Goal: Transaction & Acquisition: Purchase product/service

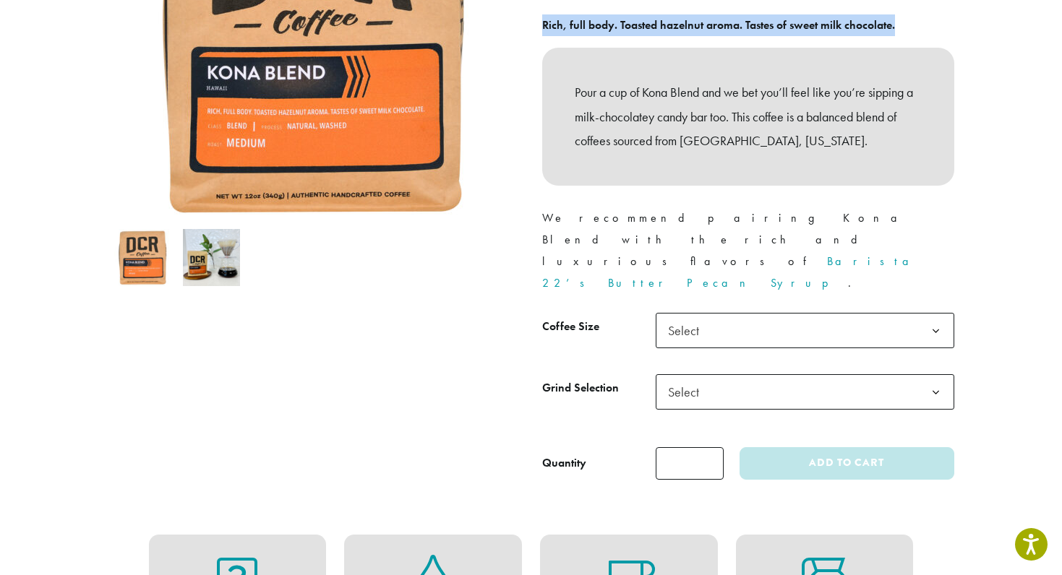
scroll to position [313, 0]
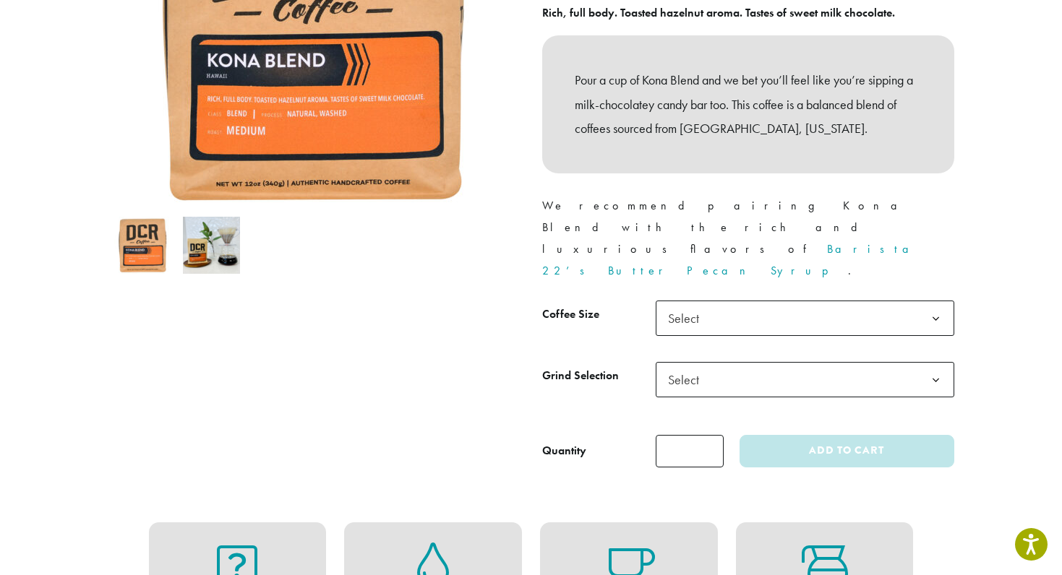
click at [703, 304] on span "Select" at bounding box center [687, 318] width 51 height 28
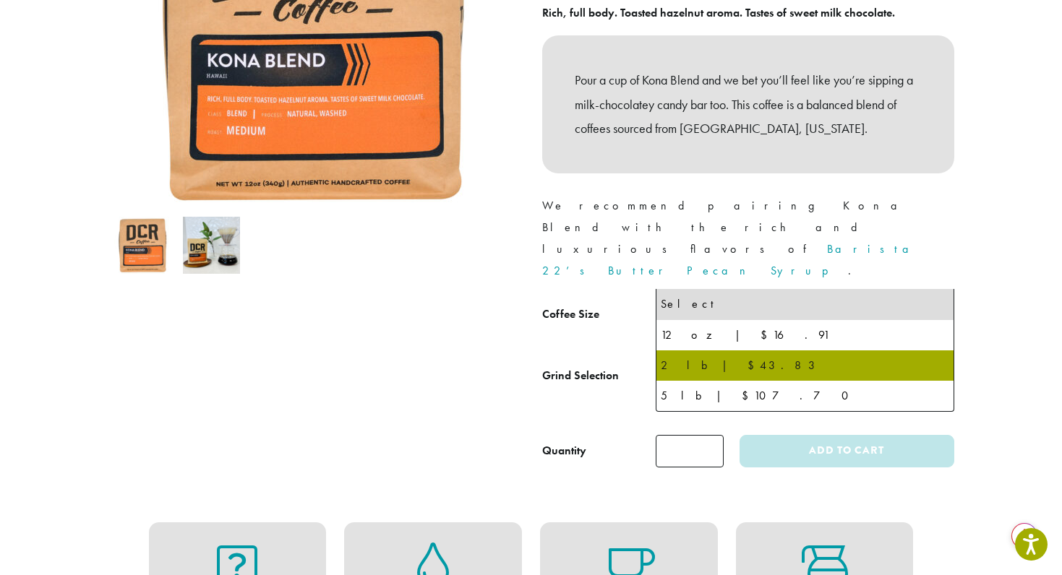
select select "**********"
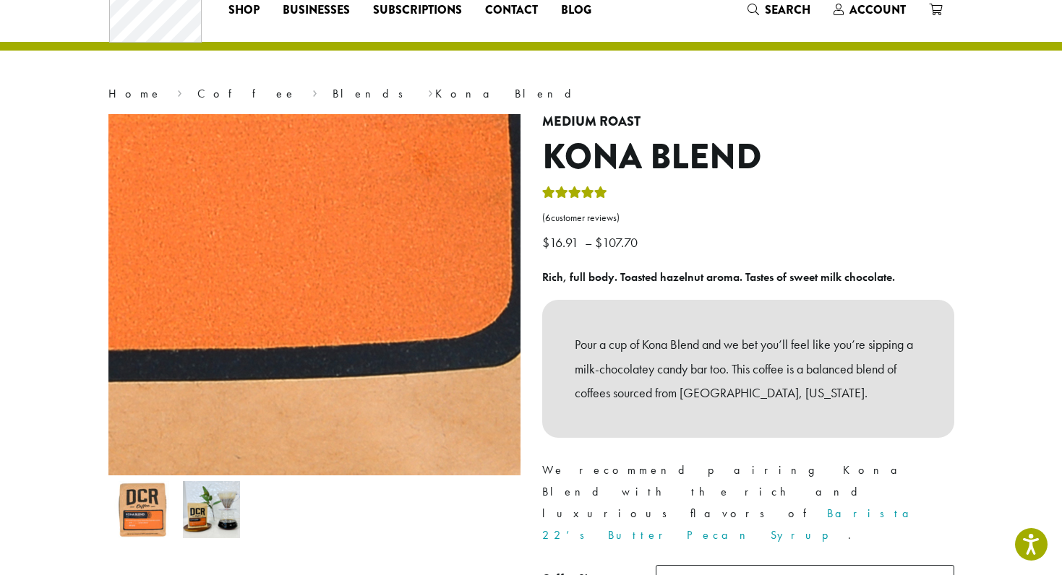
scroll to position [0, 0]
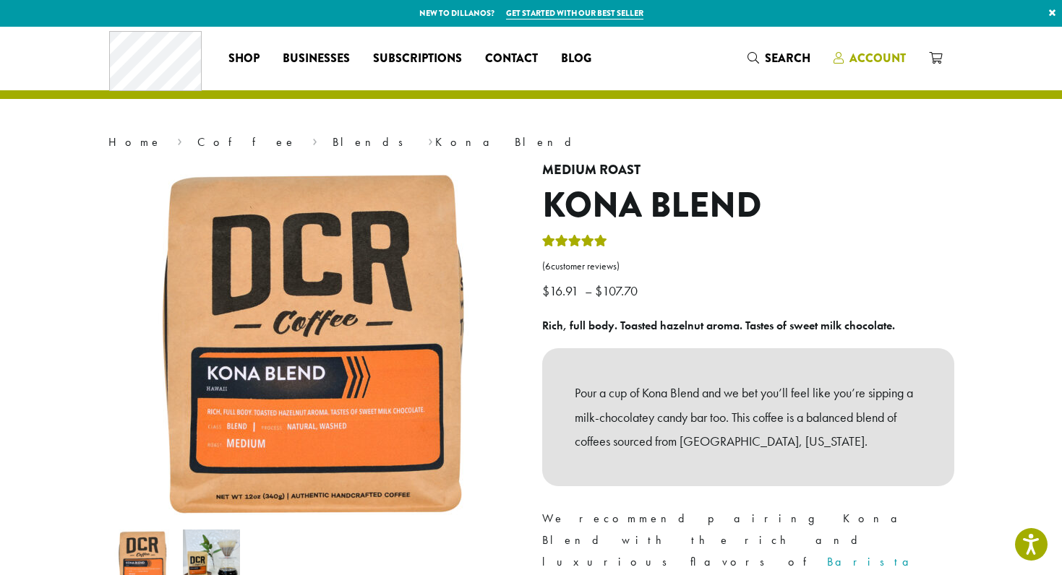
click at [883, 59] on span "Account" at bounding box center [877, 58] width 56 height 17
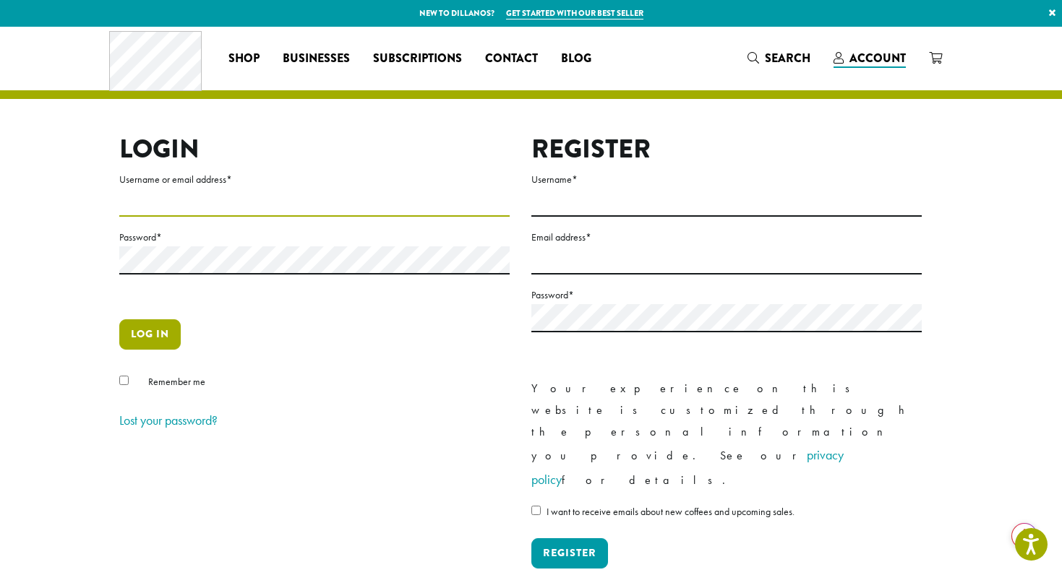
type input "**********"
click at [128, 348] on button "Log in" at bounding box center [149, 334] width 61 height 30
drag, startPoint x: 155, startPoint y: 335, endPoint x: 131, endPoint y: 332, distance: 24.8
click at [155, 335] on button "Log in" at bounding box center [149, 334] width 61 height 30
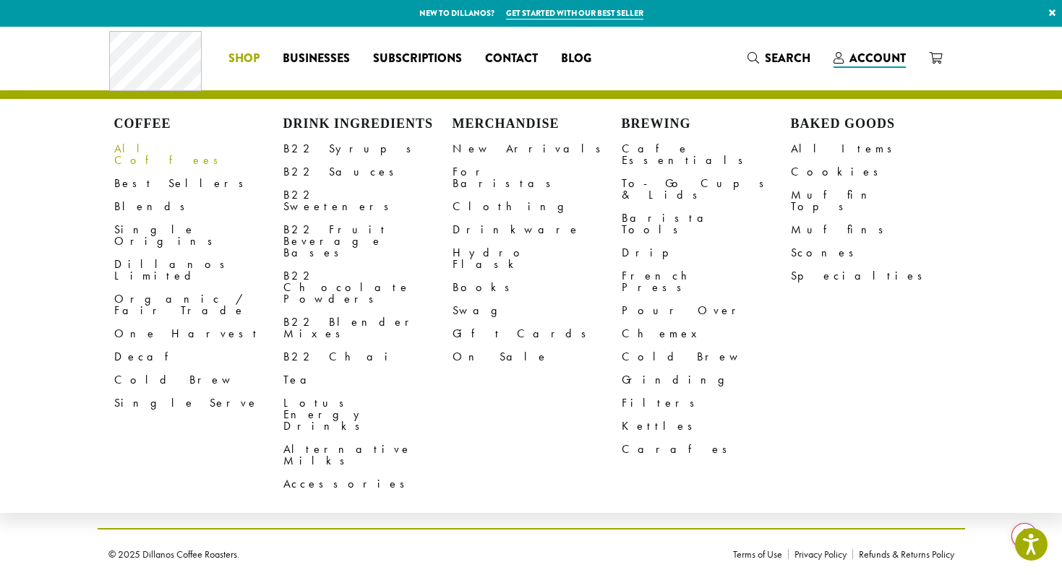
click at [135, 149] on link "All Coffees" at bounding box center [198, 154] width 169 height 35
click at [134, 151] on link "All Coffees" at bounding box center [198, 154] width 169 height 35
click at [129, 172] on link "Best Sellers" at bounding box center [198, 183] width 169 height 23
